Goal: Task Accomplishment & Management: Manage account settings

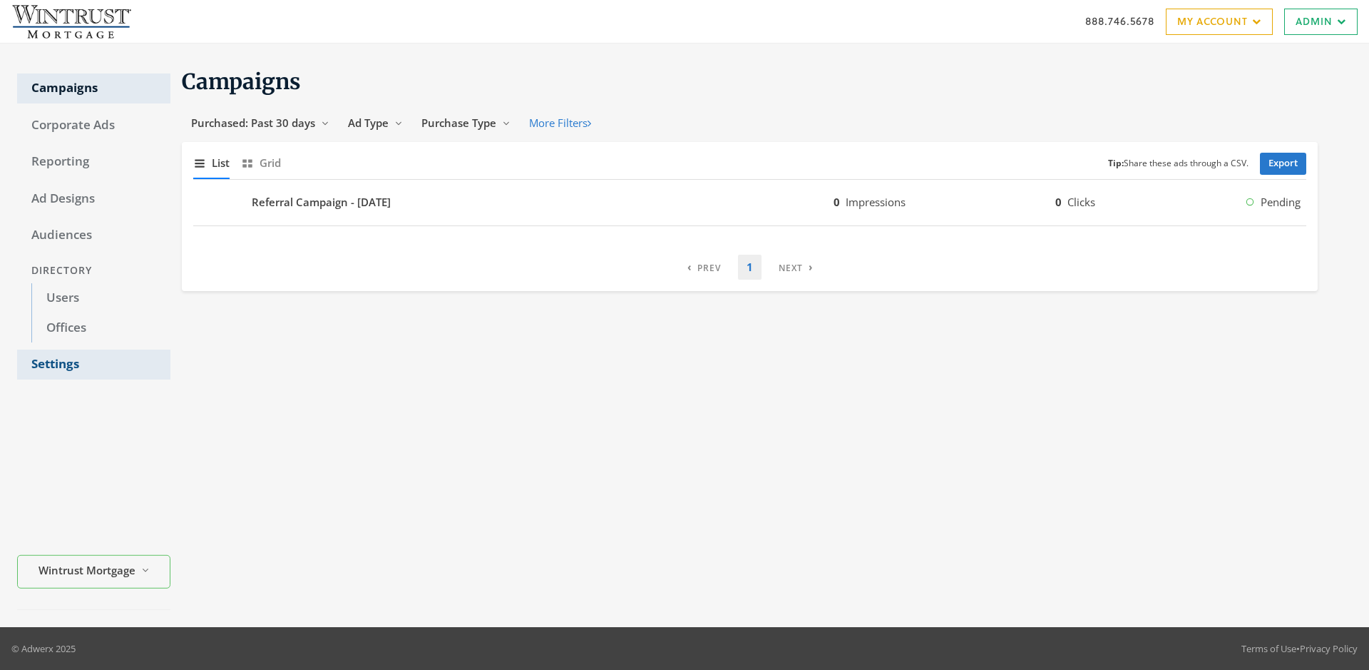
click at [93, 364] on link "Settings" at bounding box center [93, 364] width 153 height 30
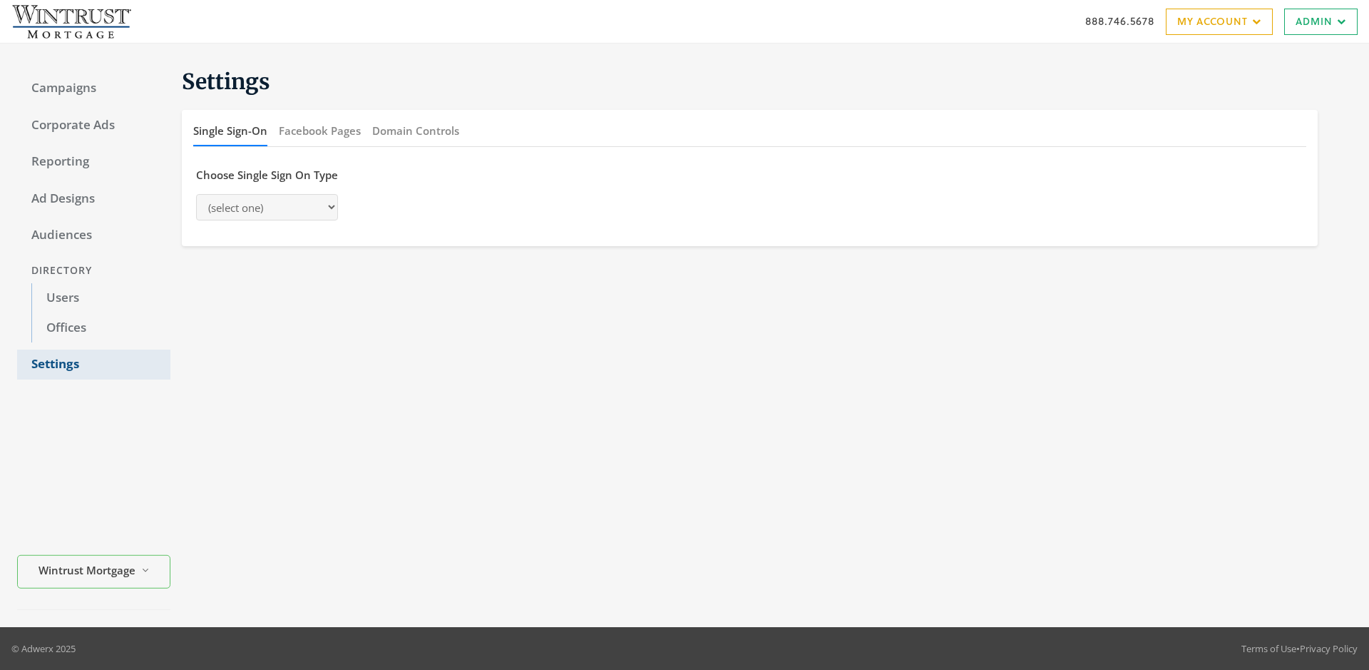
select select "[PERSON_NAME]"
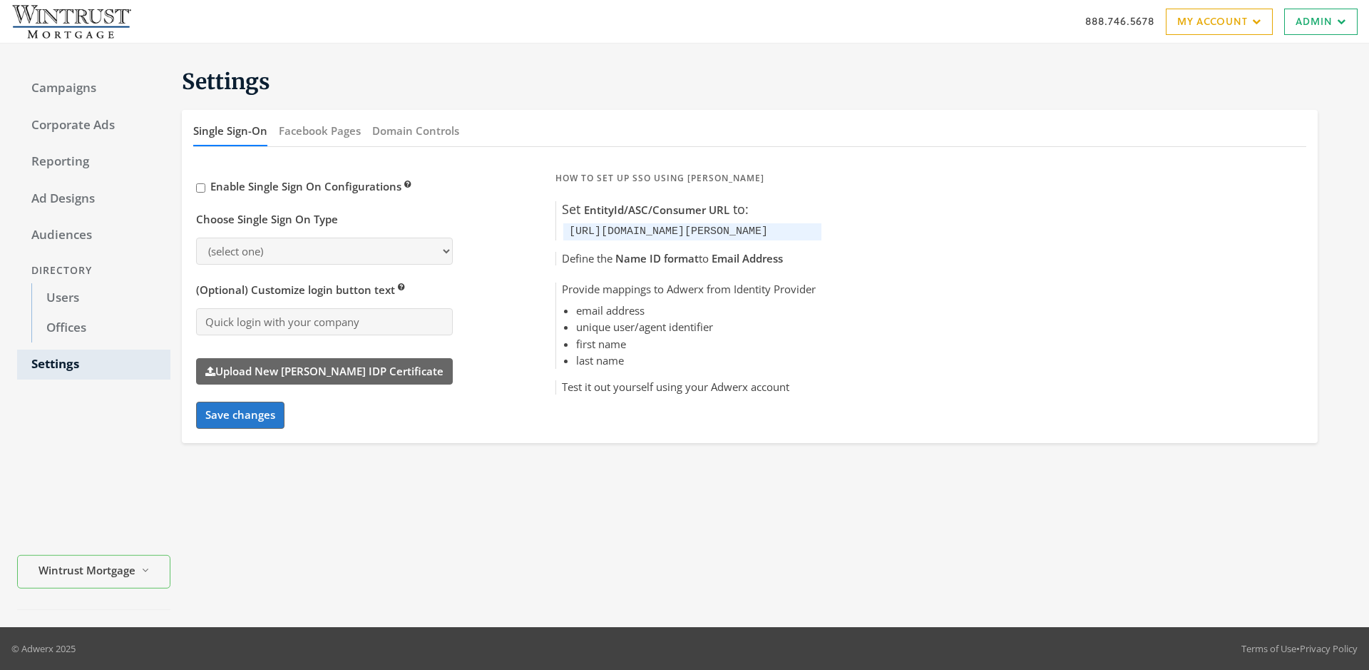
click at [415, 131] on button "Domain Controls" at bounding box center [415, 131] width 87 height 31
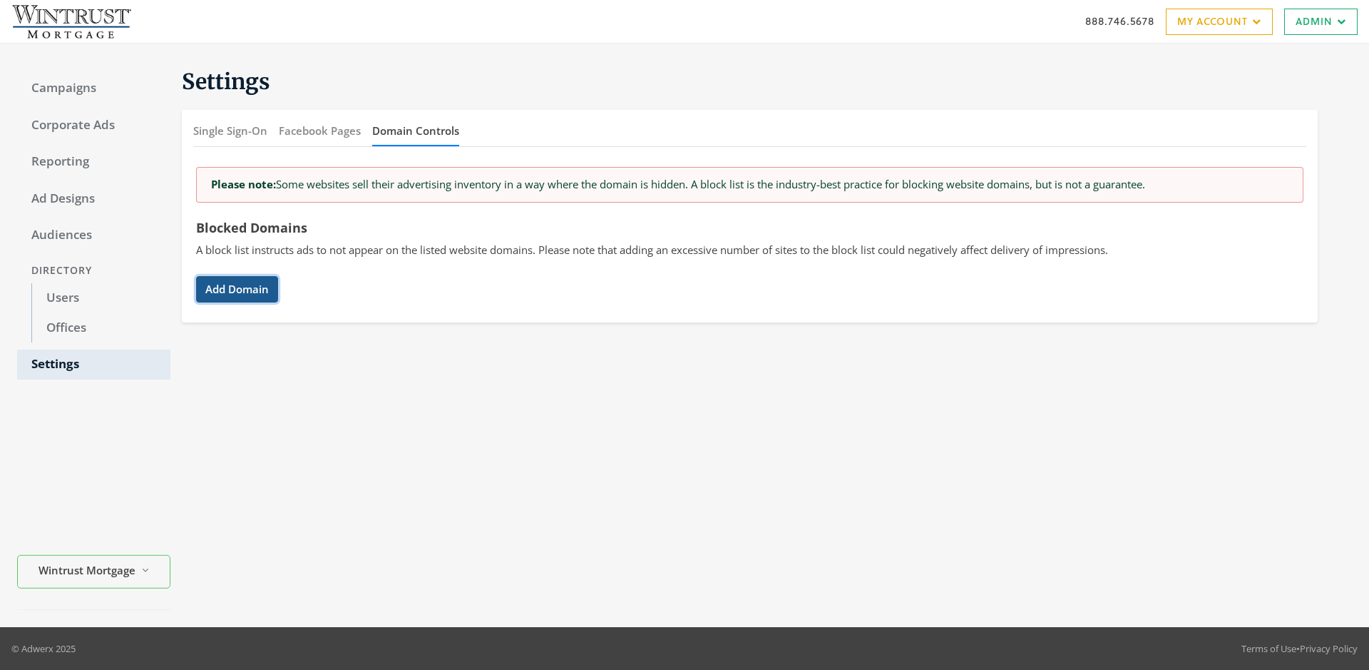
click at [237, 289] on button "Add Domain" at bounding box center [237, 289] width 82 height 26
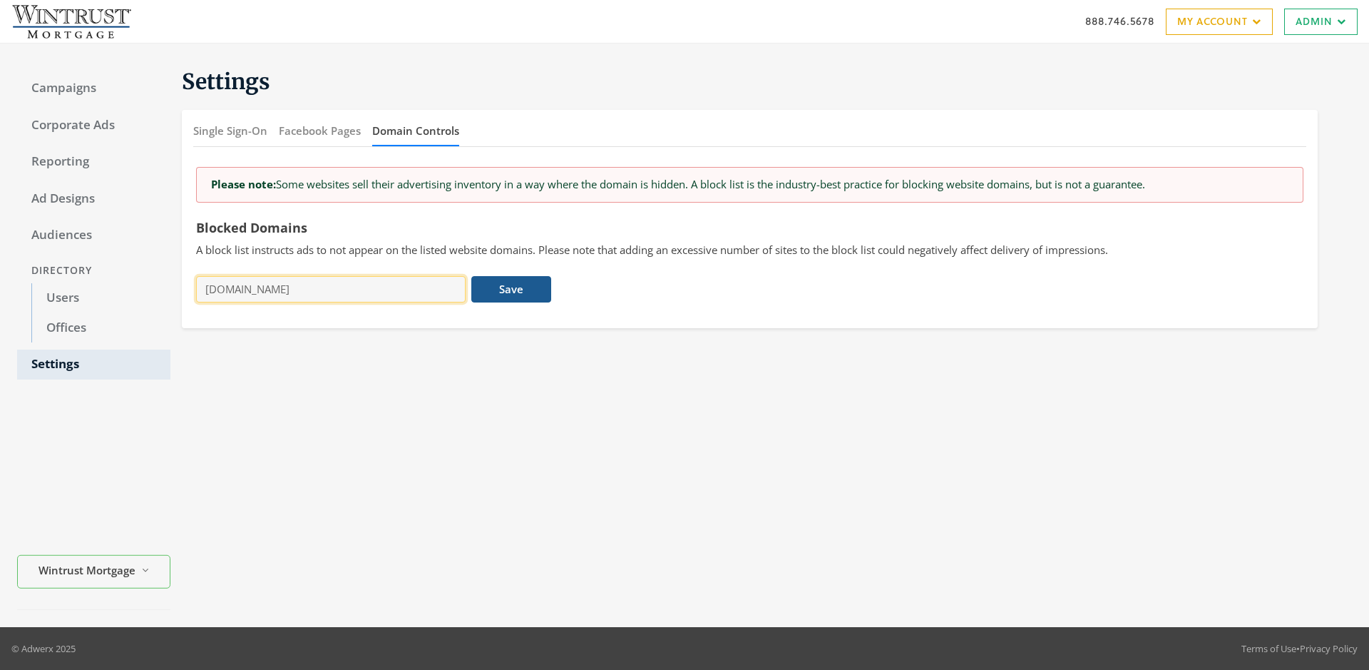
type input "[DOMAIN_NAME]"
click at [511, 289] on button "Save" at bounding box center [510, 289] width 79 height 26
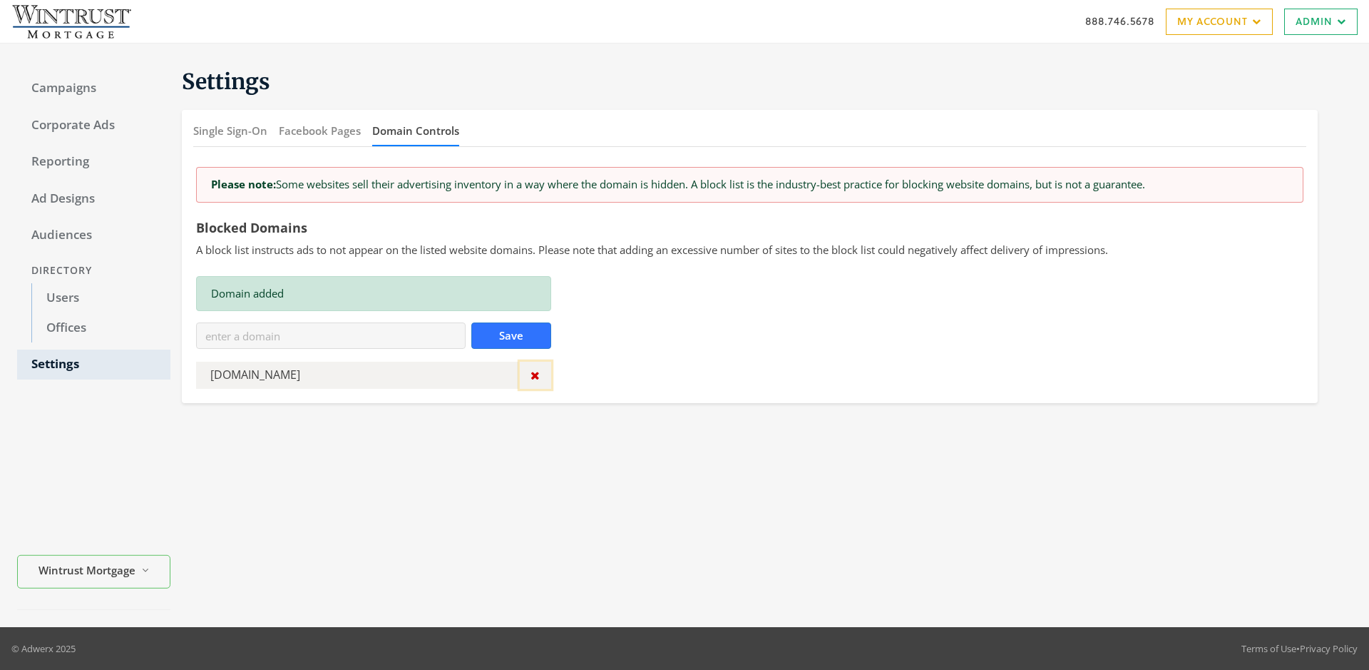
click at [535, 375] on icon "button" at bounding box center [535, 374] width 9 height 11
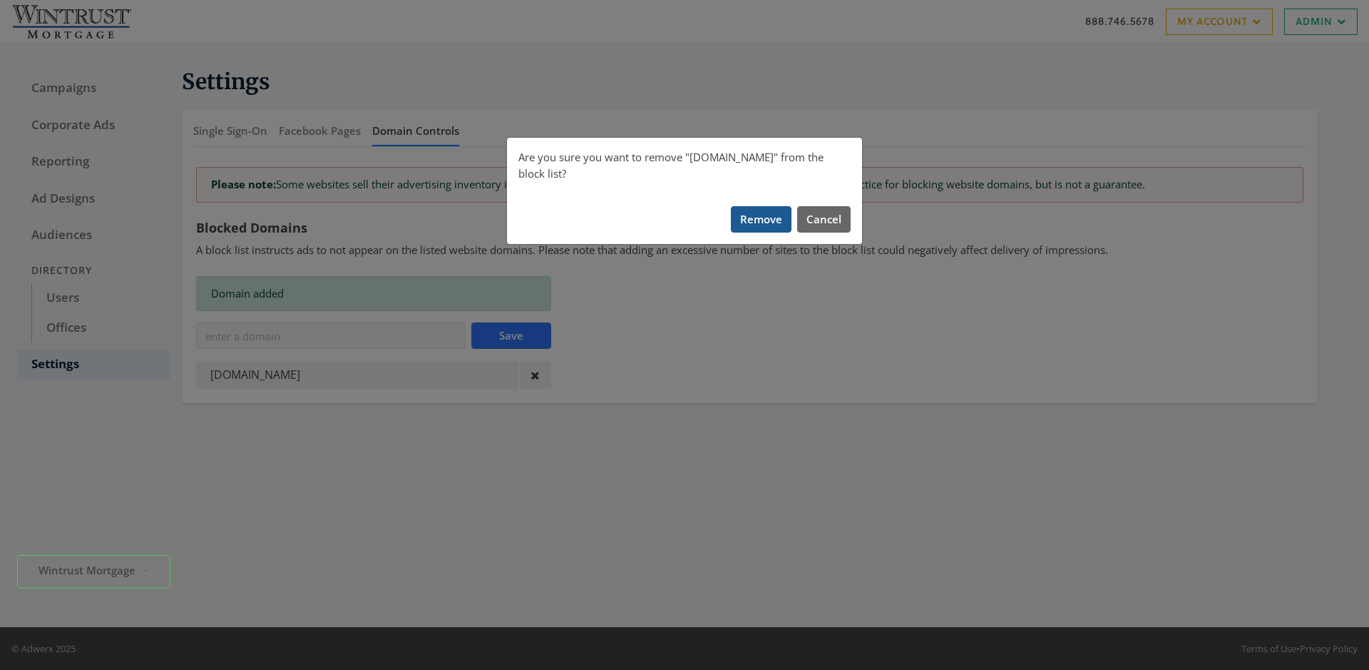
click at [762, 206] on button "Remove" at bounding box center [761, 219] width 61 height 26
